Goal: Information Seeking & Learning: Learn about a topic

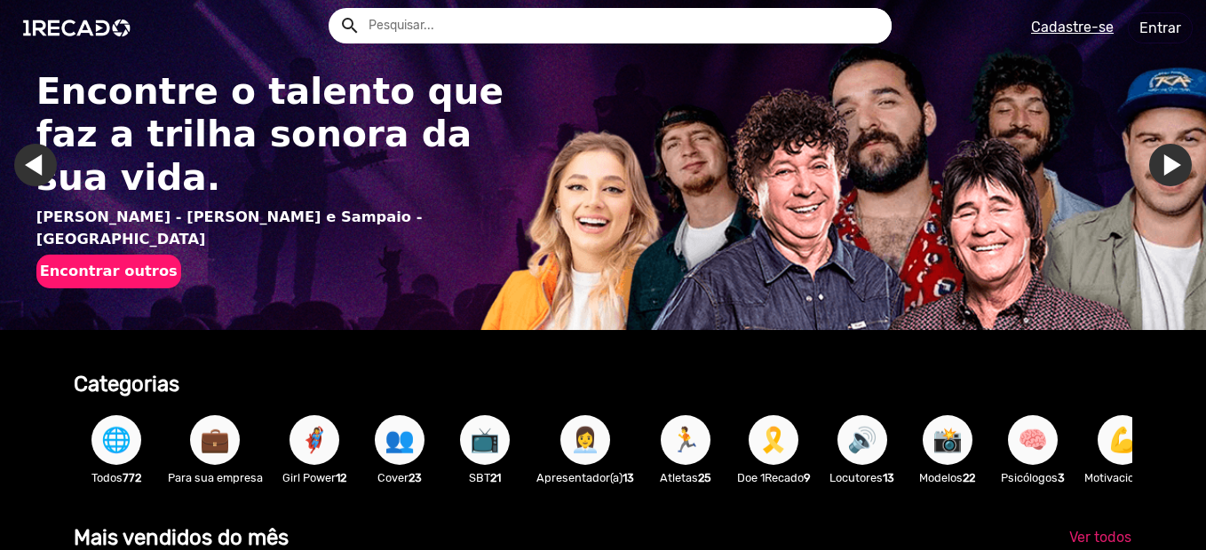
scroll to position [0, 1192]
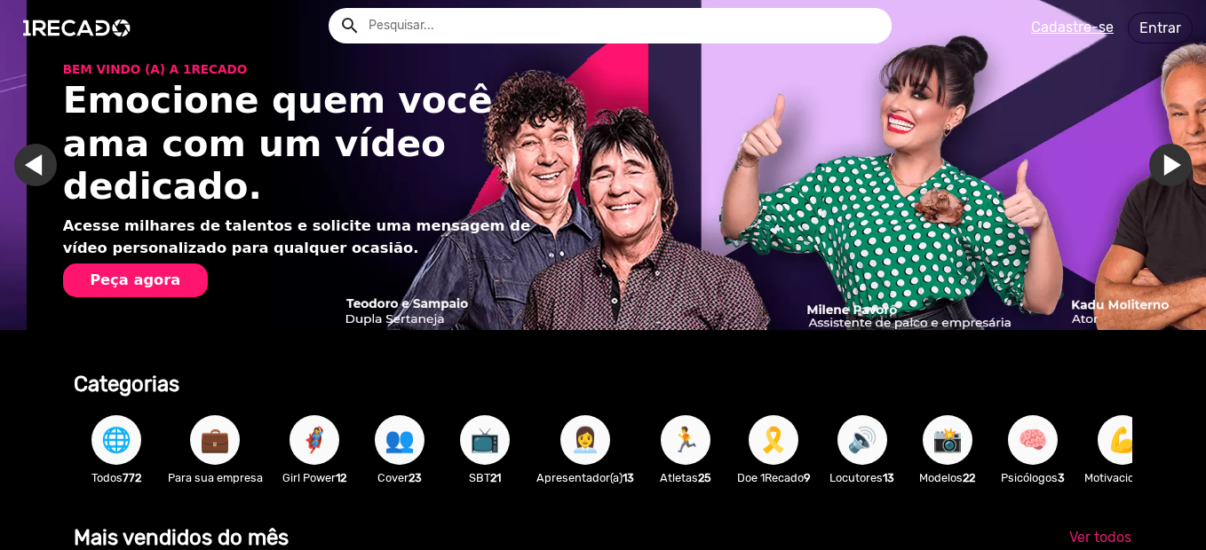
click at [1175, 155] on link "Ir para o próximo slide" at bounding box center [1196, 165] width 43 height 43
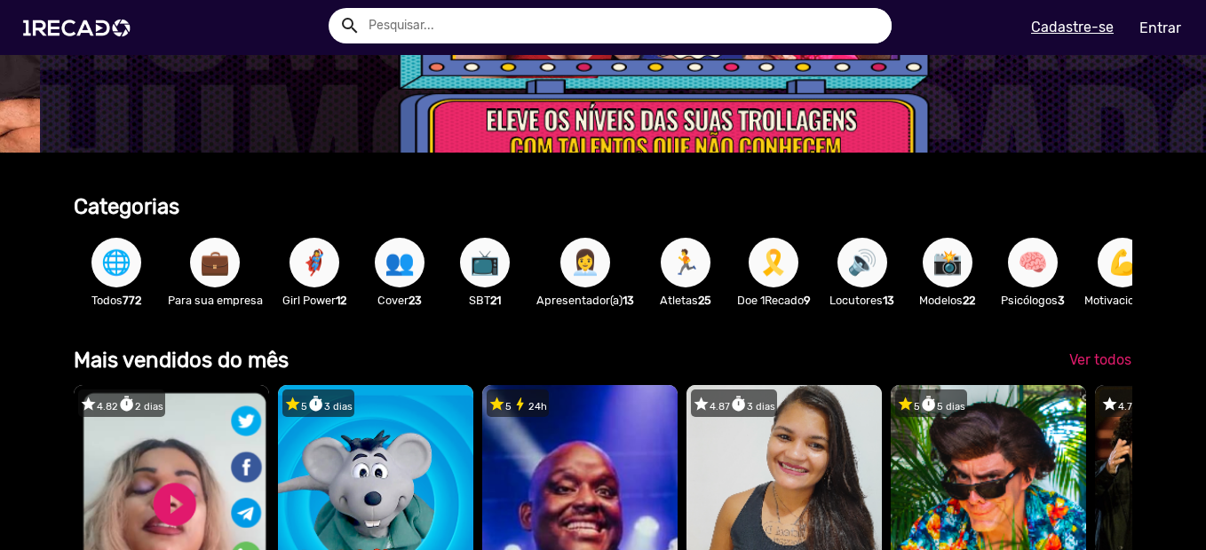
scroll to position [0, 0]
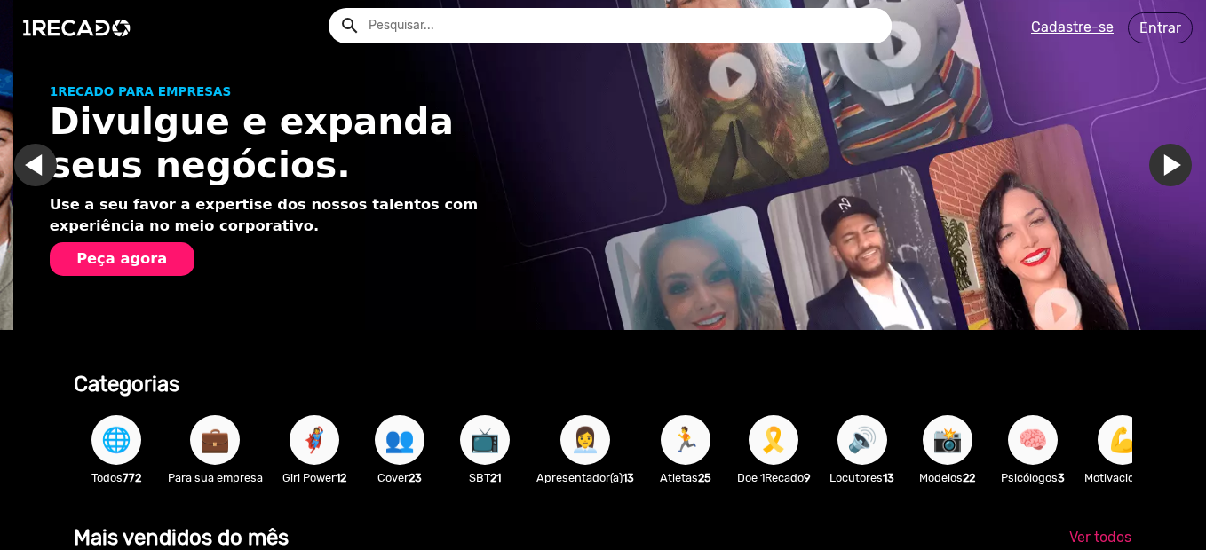
click at [473, 20] on input "text" at bounding box center [623, 26] width 536 height 36
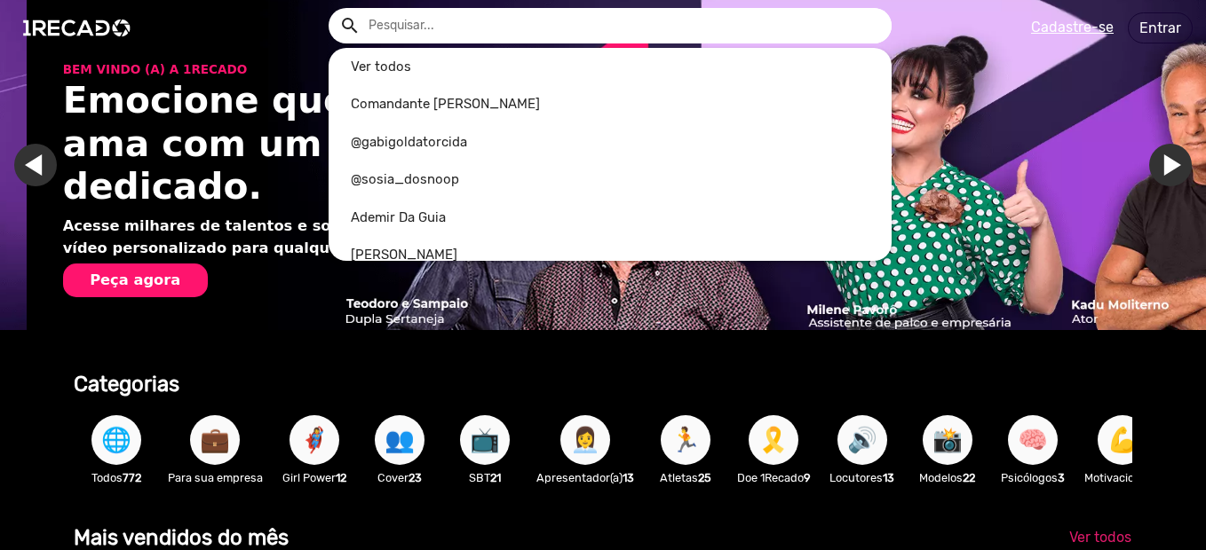
click at [471, 20] on input "text" at bounding box center [623, 26] width 536 height 36
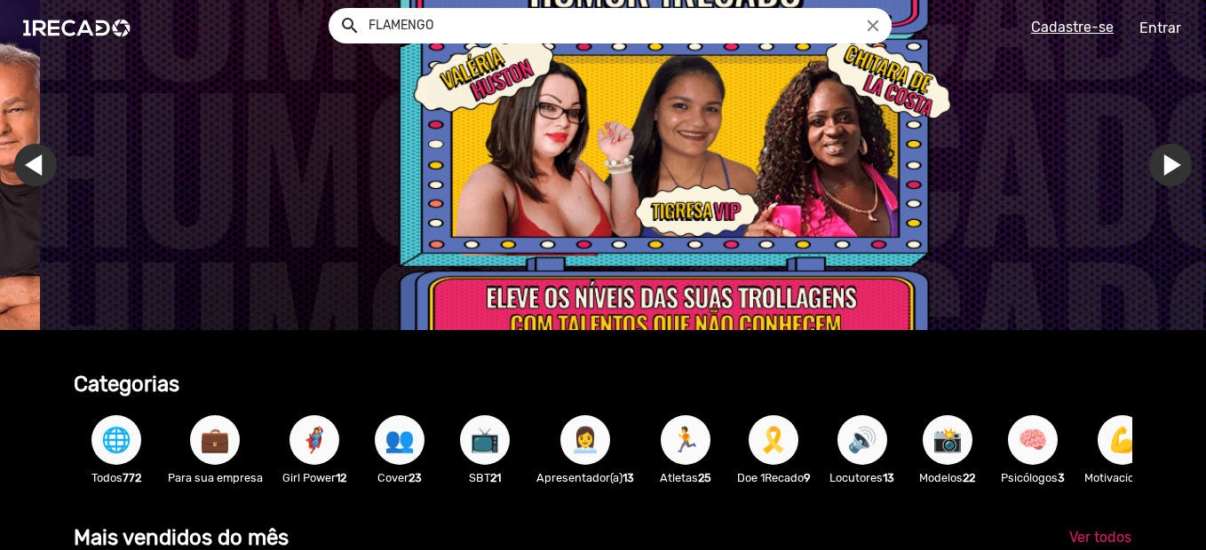
type input "FLAMENGO"
click at [333, 9] on button "search" at bounding box center [348, 24] width 31 height 31
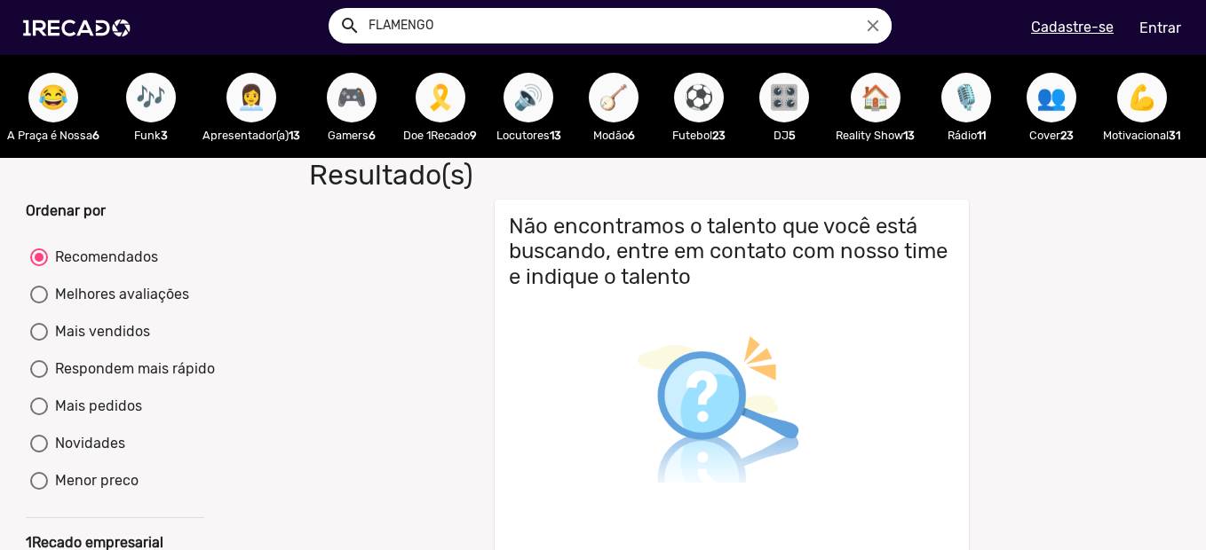
scroll to position [0, 906]
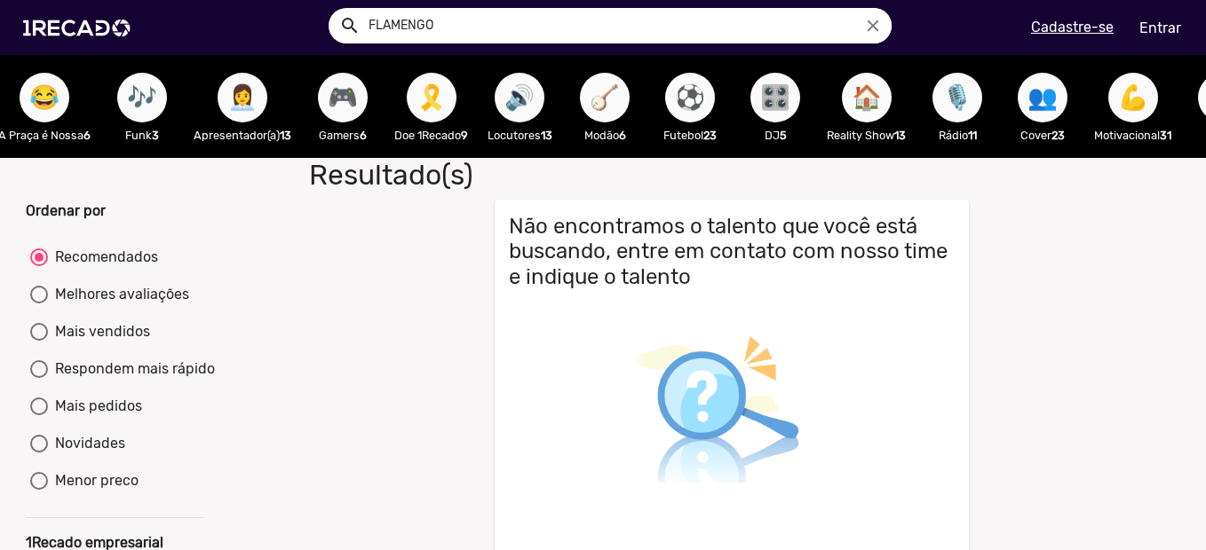
click at [687, 100] on span "⚽" at bounding box center [690, 98] width 30 height 50
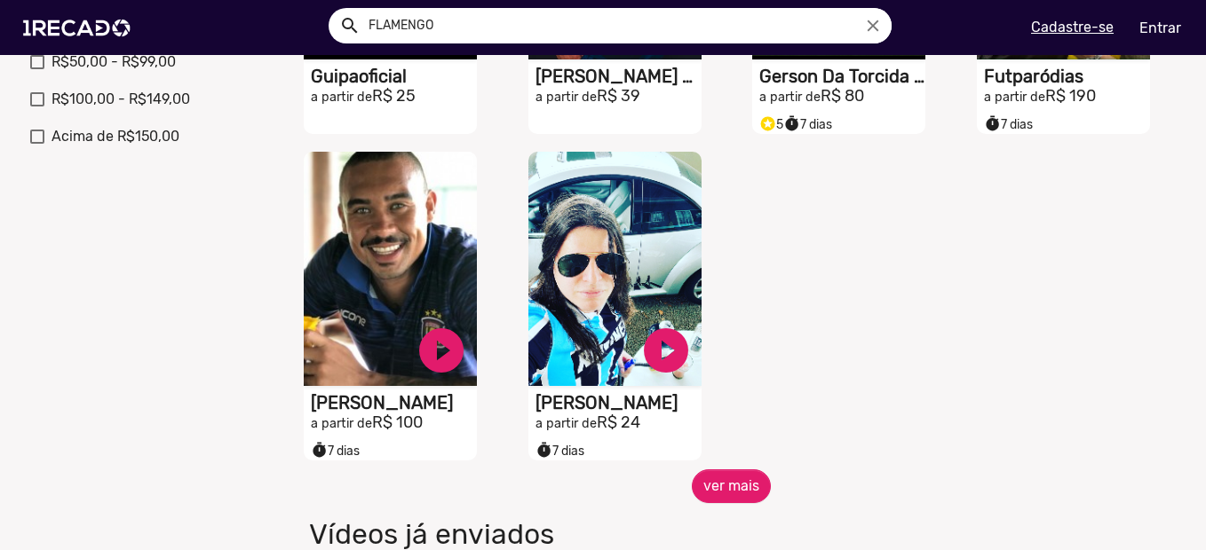
scroll to position [799, 0]
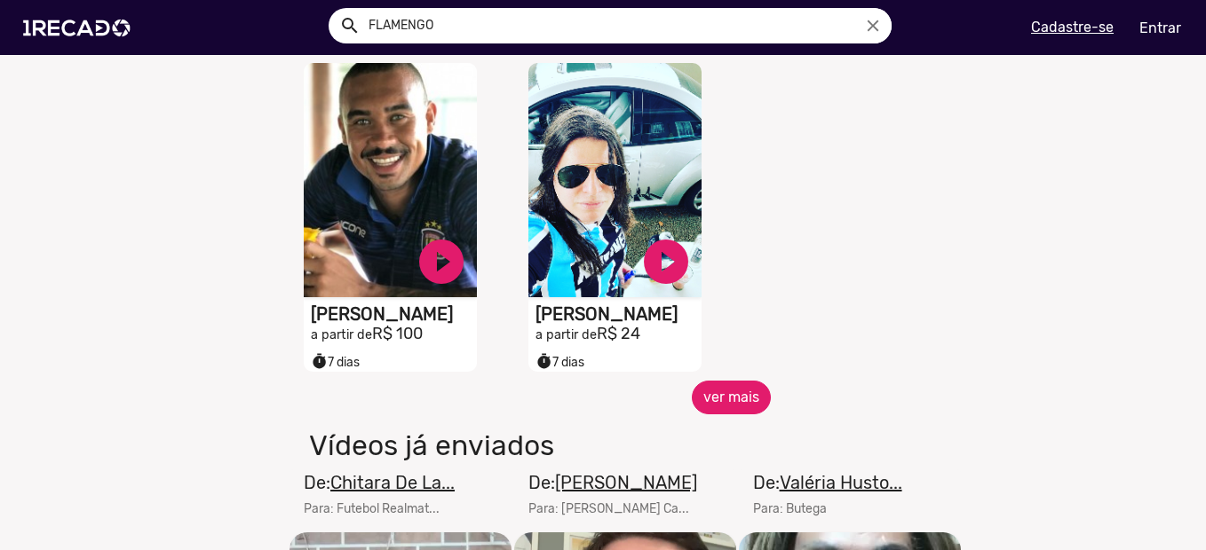
click at [732, 407] on button "ver mais" at bounding box center [731, 398] width 79 height 34
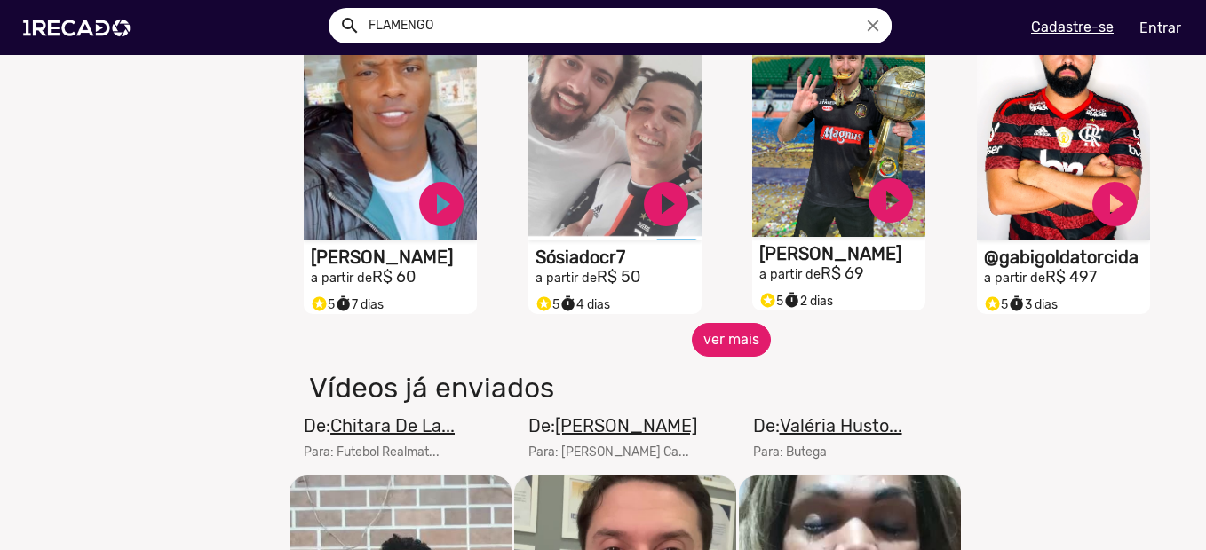
scroll to position [1687, 0]
